Goal: Task Accomplishment & Management: Manage account settings

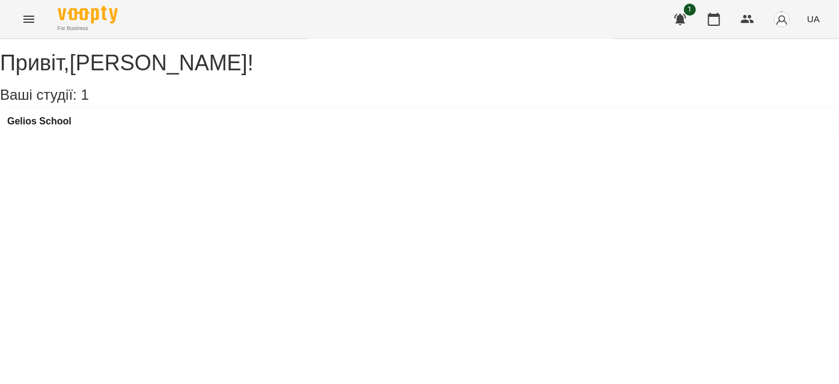
click at [32, 21] on icon "Menu" at bounding box center [29, 19] width 14 height 14
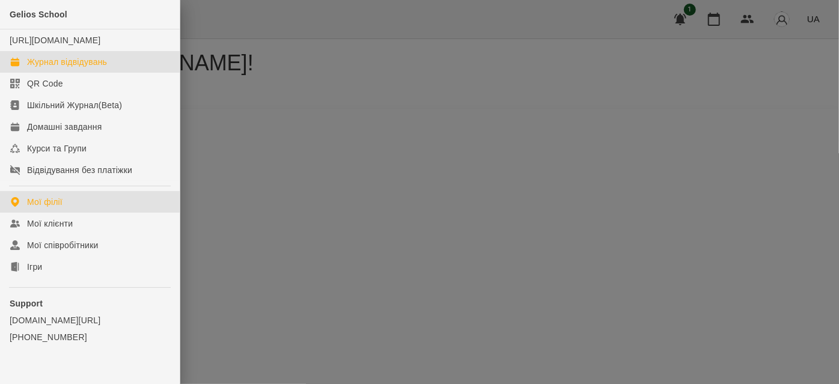
click at [72, 68] on div "Журнал відвідувань" at bounding box center [67, 62] width 80 height 12
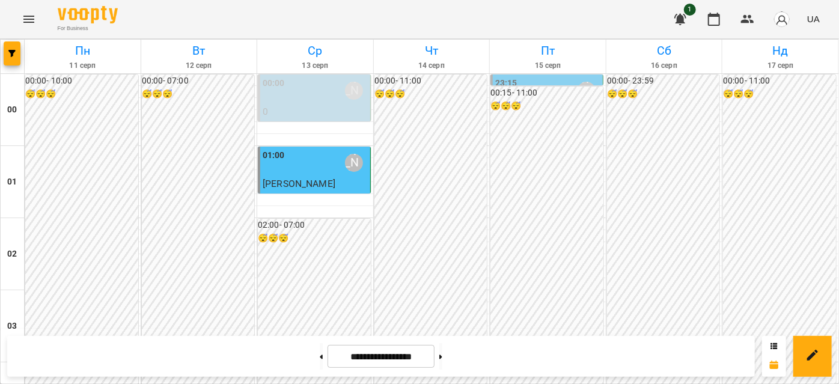
scroll to position [984, 0]
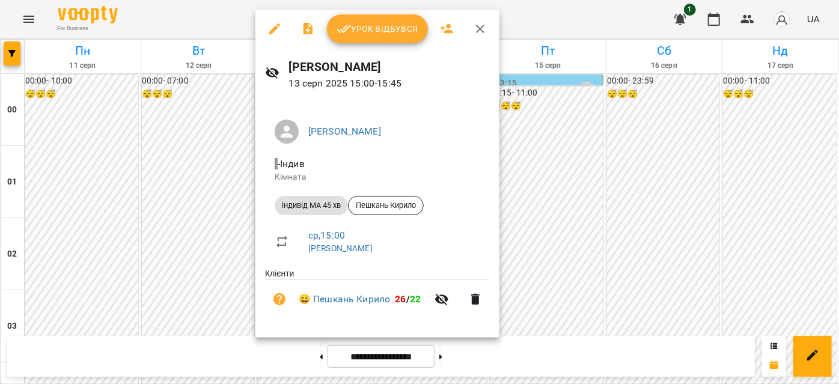
click at [367, 33] on span "Урок відбувся" at bounding box center [378, 29] width 82 height 14
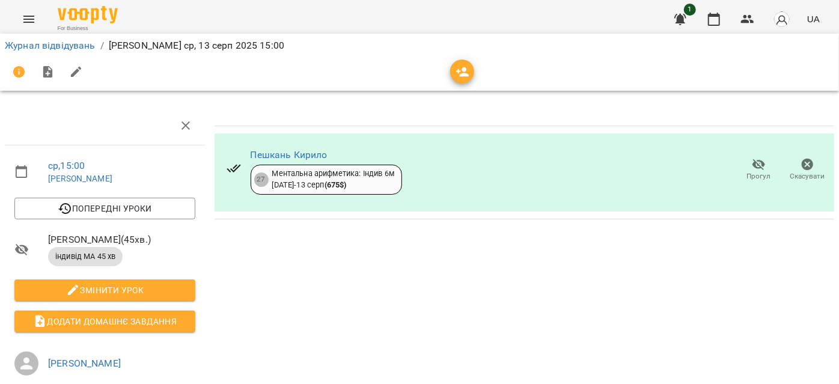
click at [26, 18] on icon "Menu" at bounding box center [29, 19] width 14 height 14
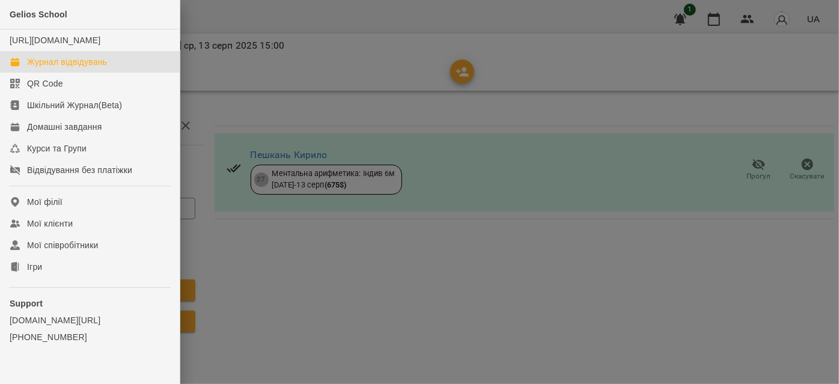
click at [68, 68] on div "Журнал відвідувань" at bounding box center [67, 62] width 80 height 12
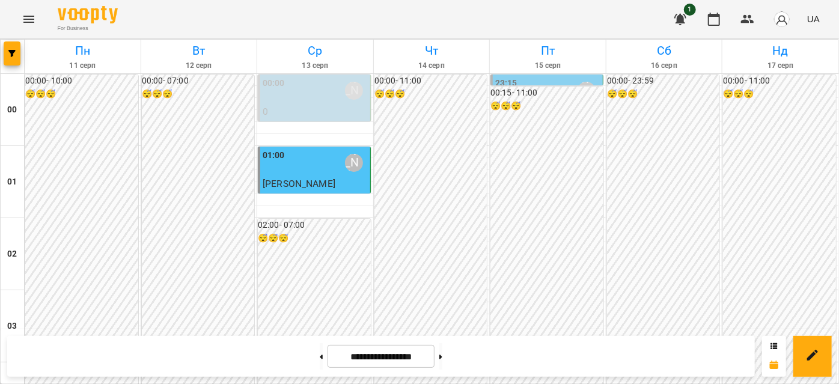
scroll to position [928, 0]
